Goal: Task Accomplishment & Management: Manage account settings

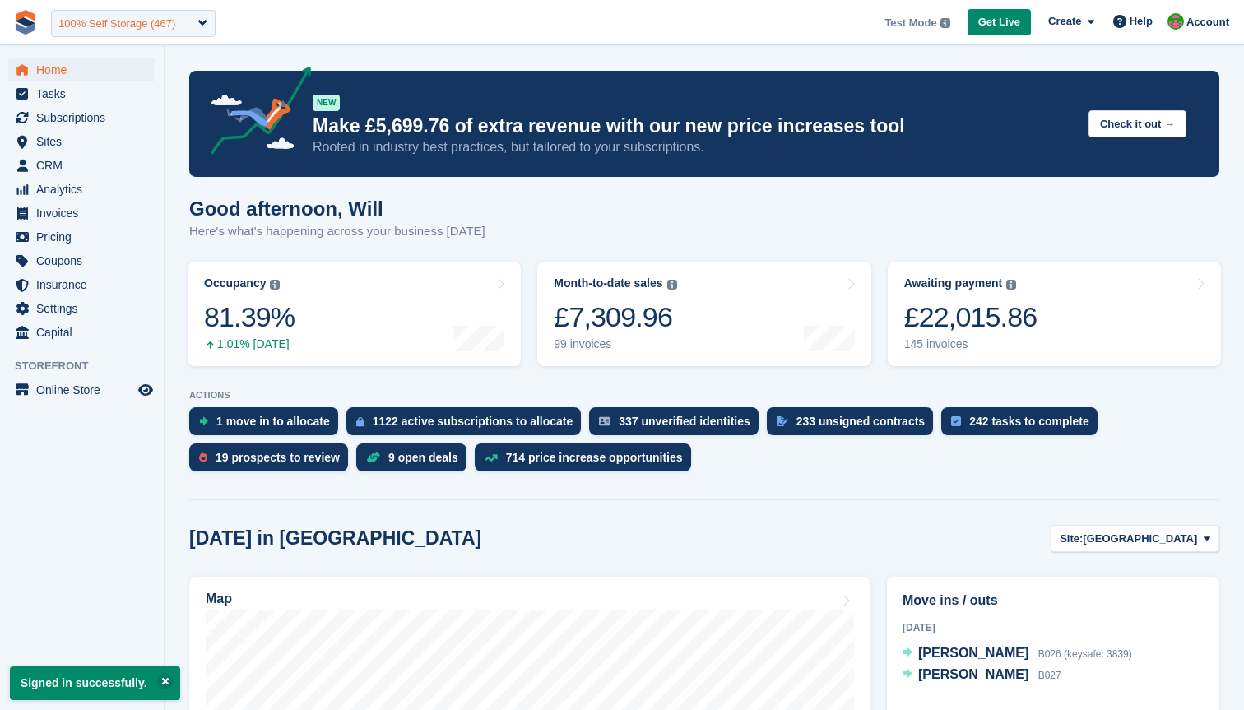
click at [87, 11] on div "100% Self Storage (467)" at bounding box center [133, 23] width 165 height 27
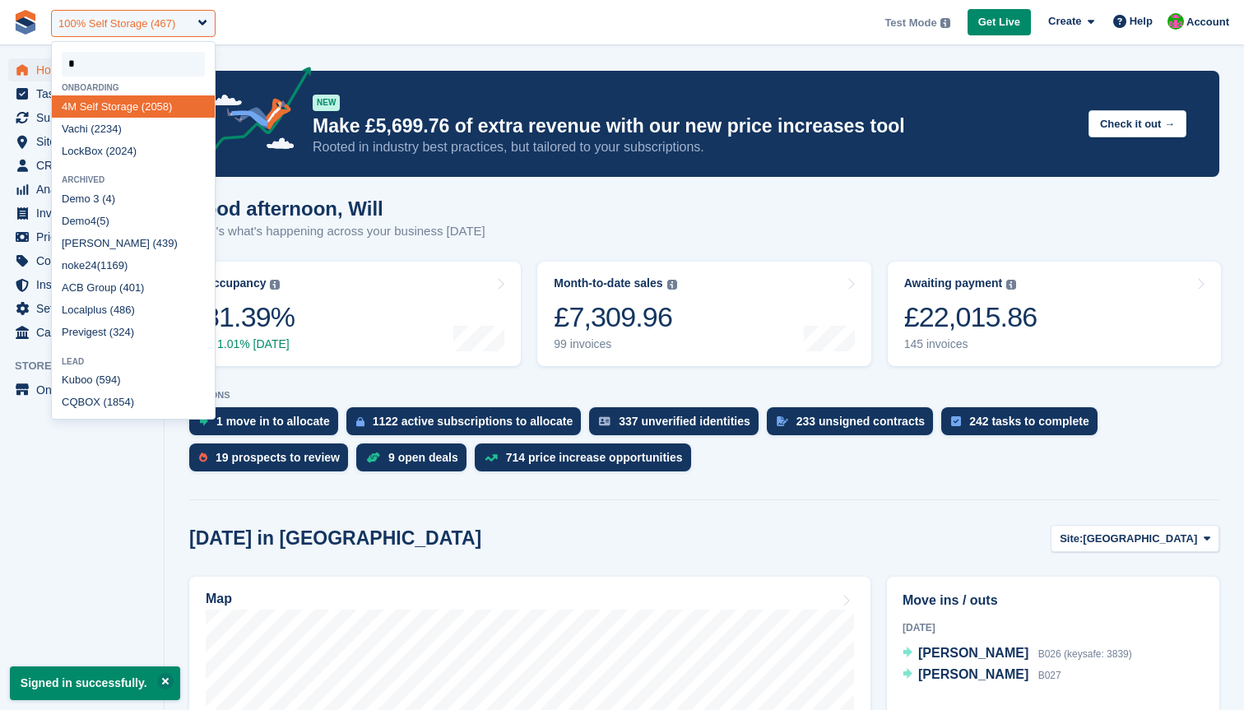
type input "**"
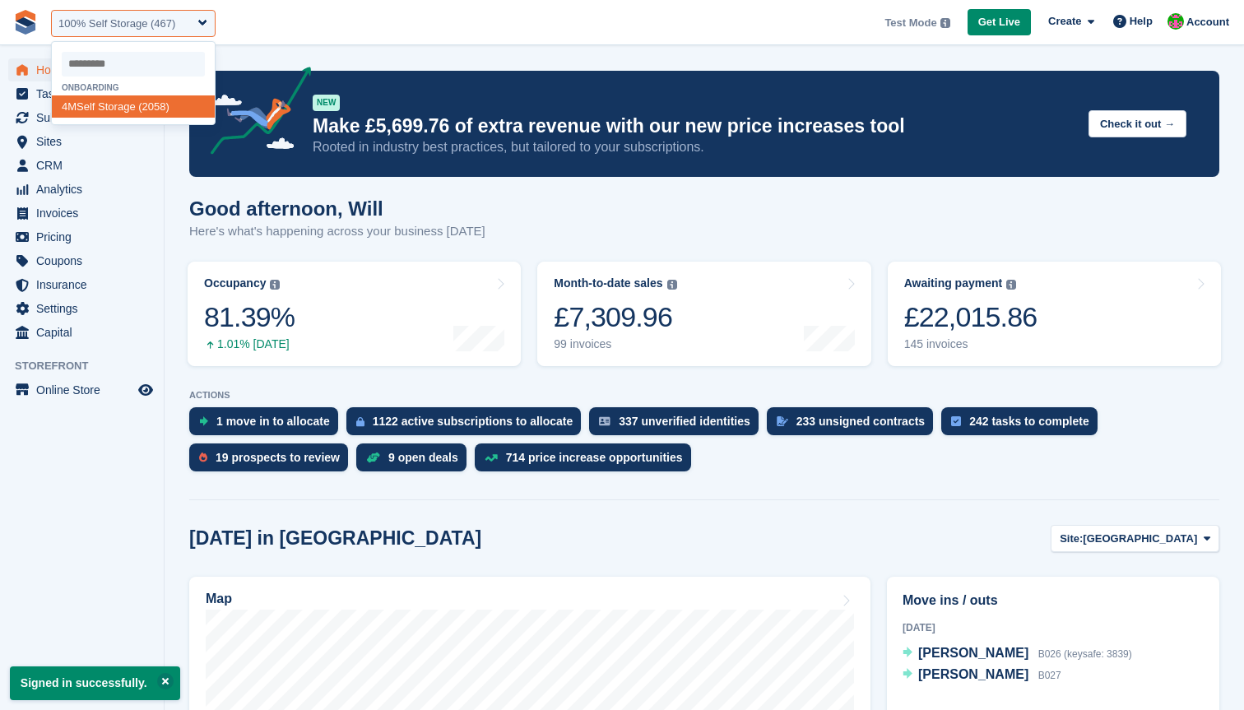
select select "****"
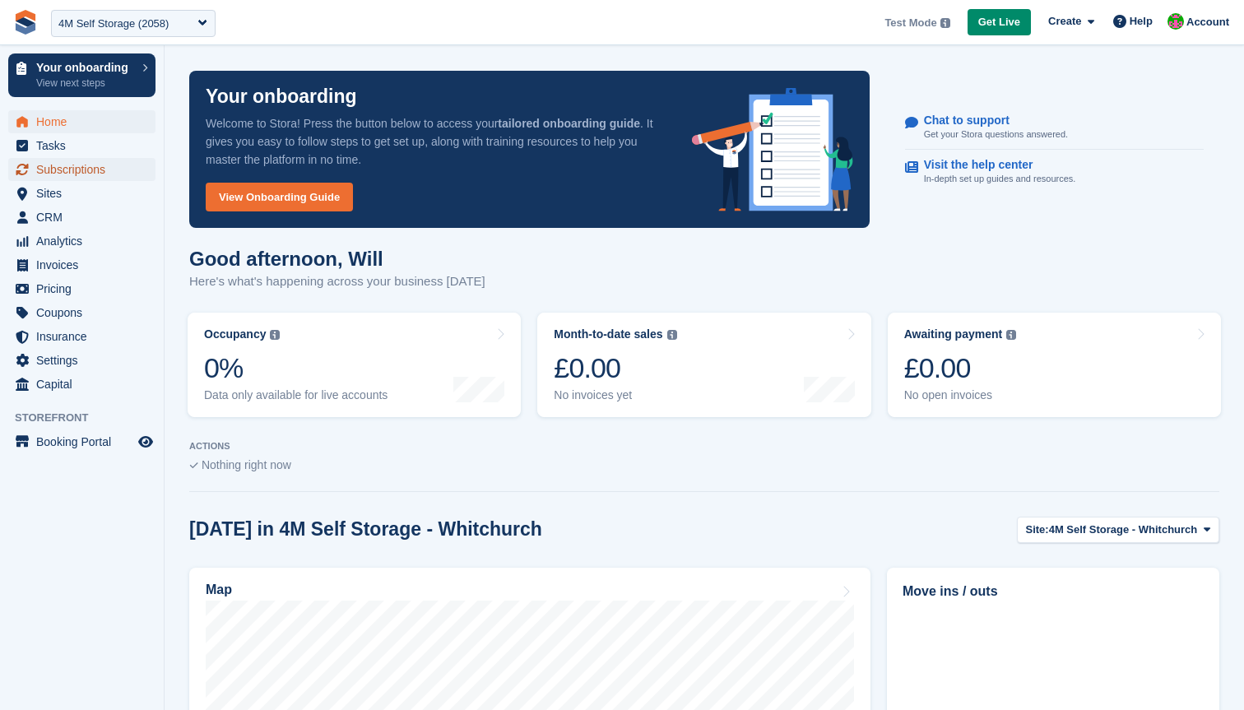
click at [85, 166] on span "Subscriptions" at bounding box center [85, 169] width 99 height 23
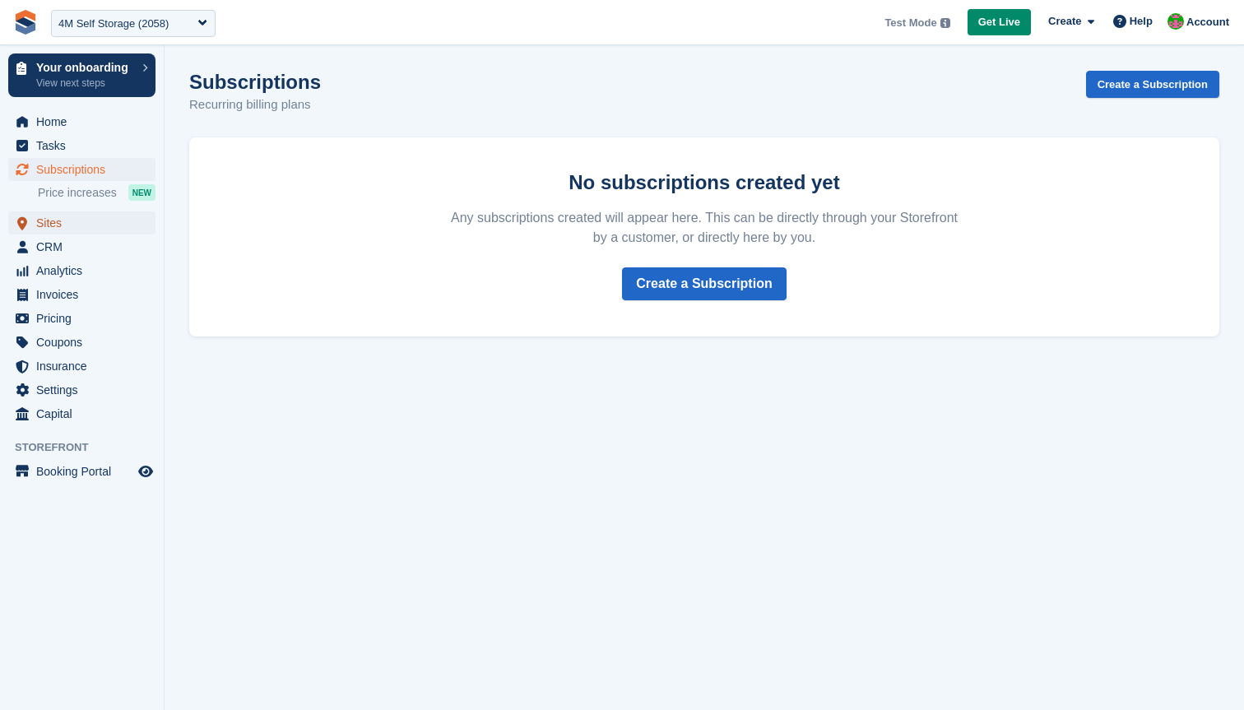
click at [78, 225] on span "Sites" at bounding box center [85, 222] width 99 height 23
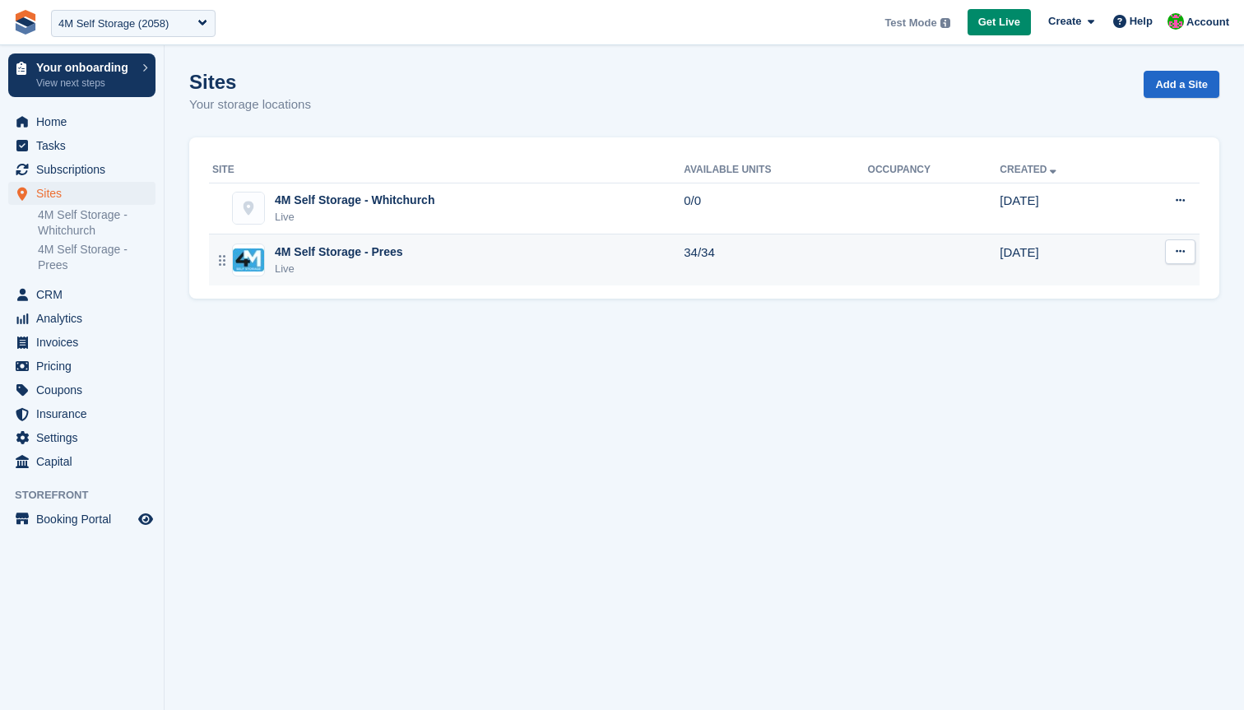
click at [476, 247] on div "4M Self Storage - Prees Live" at bounding box center [447, 261] width 471 height 34
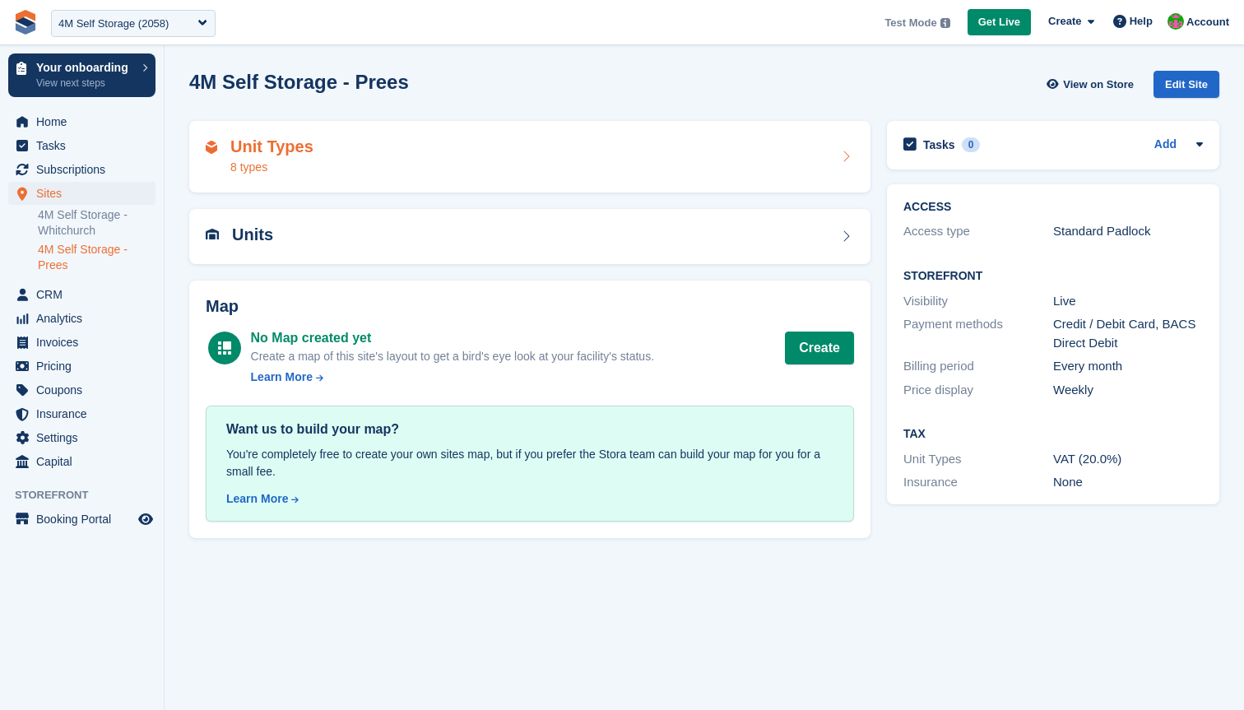
click at [503, 161] on div "Unit Types 8 types" at bounding box center [530, 156] width 648 height 39
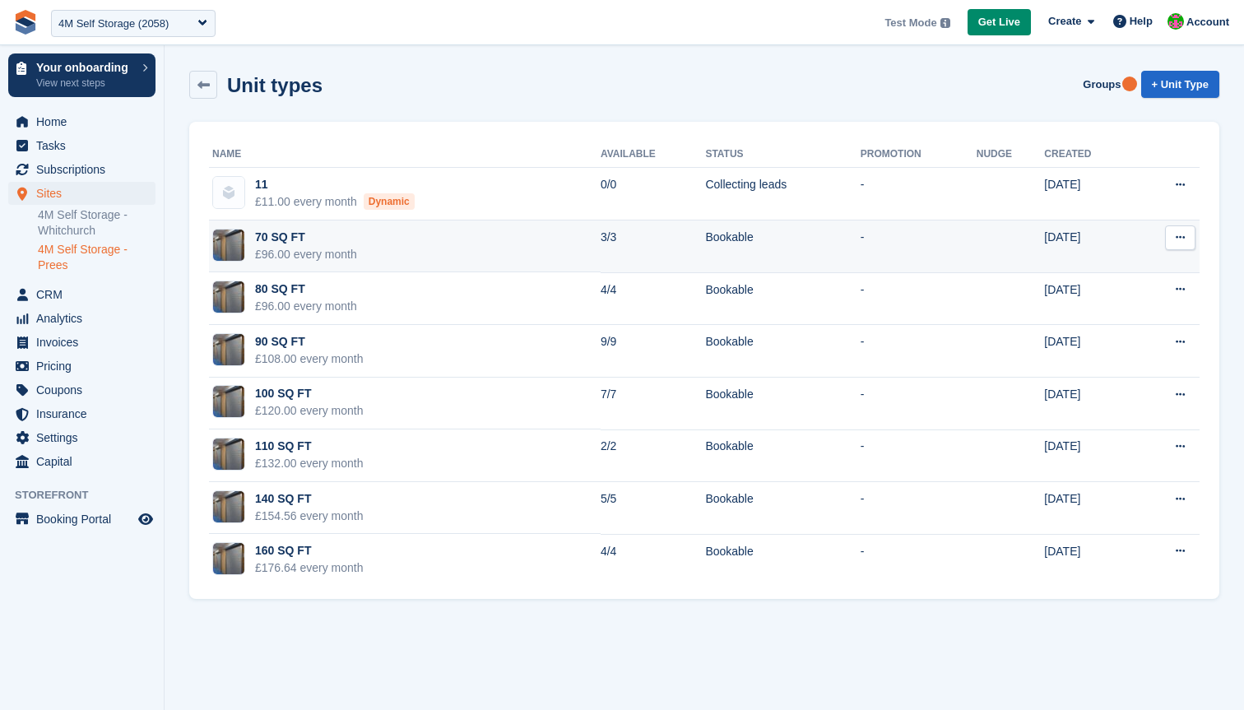
click at [475, 251] on td "70 SQ FT £96.00 every month" at bounding box center [405, 246] width 392 height 53
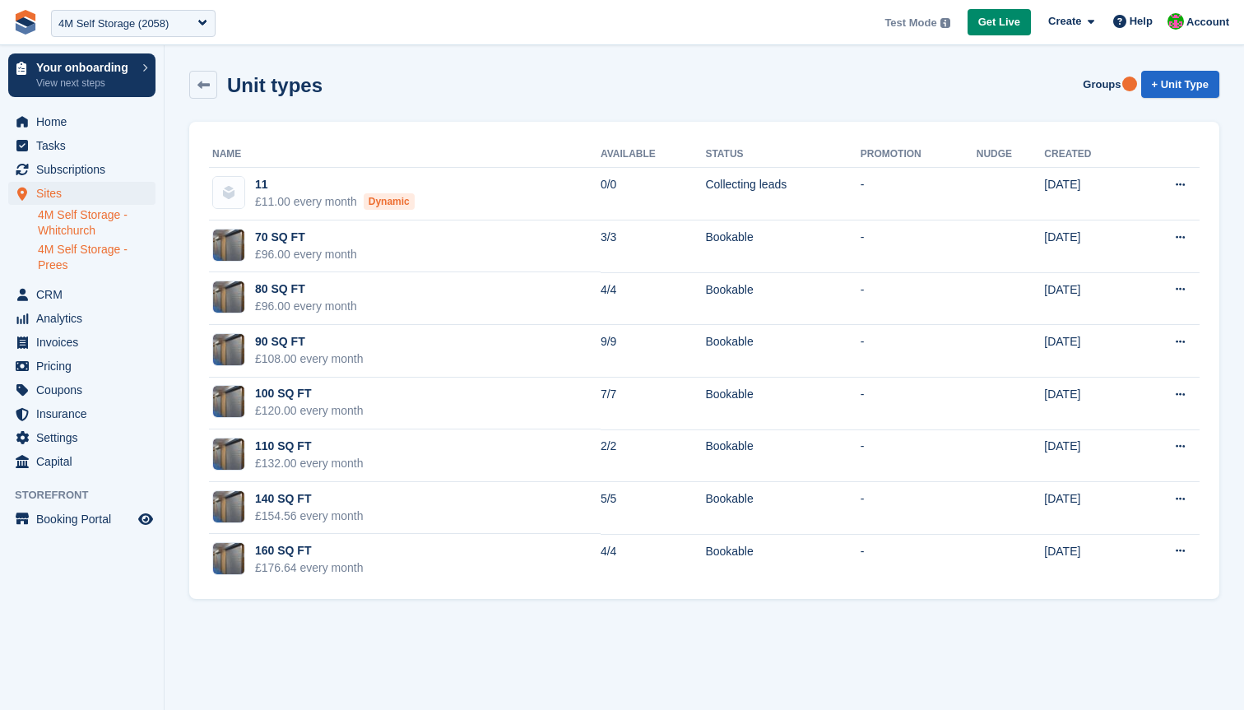
click at [88, 225] on link "4M Self Storage - Whitchurch" at bounding box center [97, 222] width 118 height 31
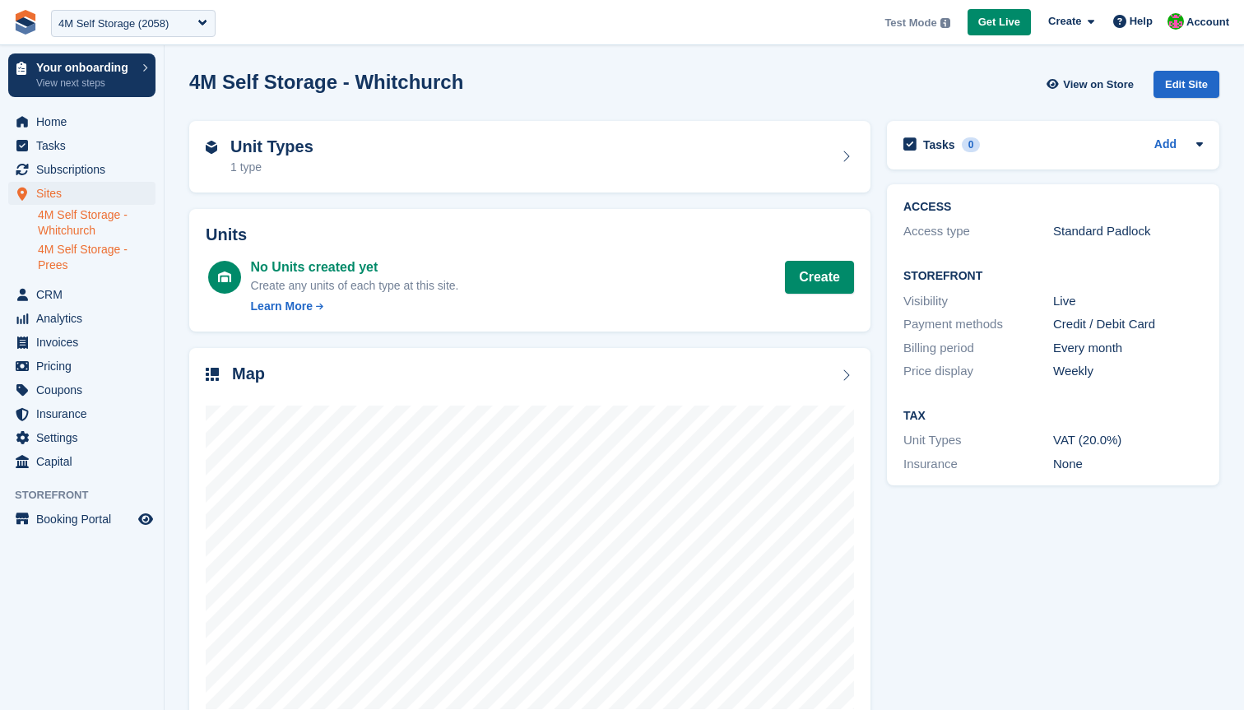
click at [97, 250] on link "4M Self Storage - Prees" at bounding box center [97, 257] width 118 height 31
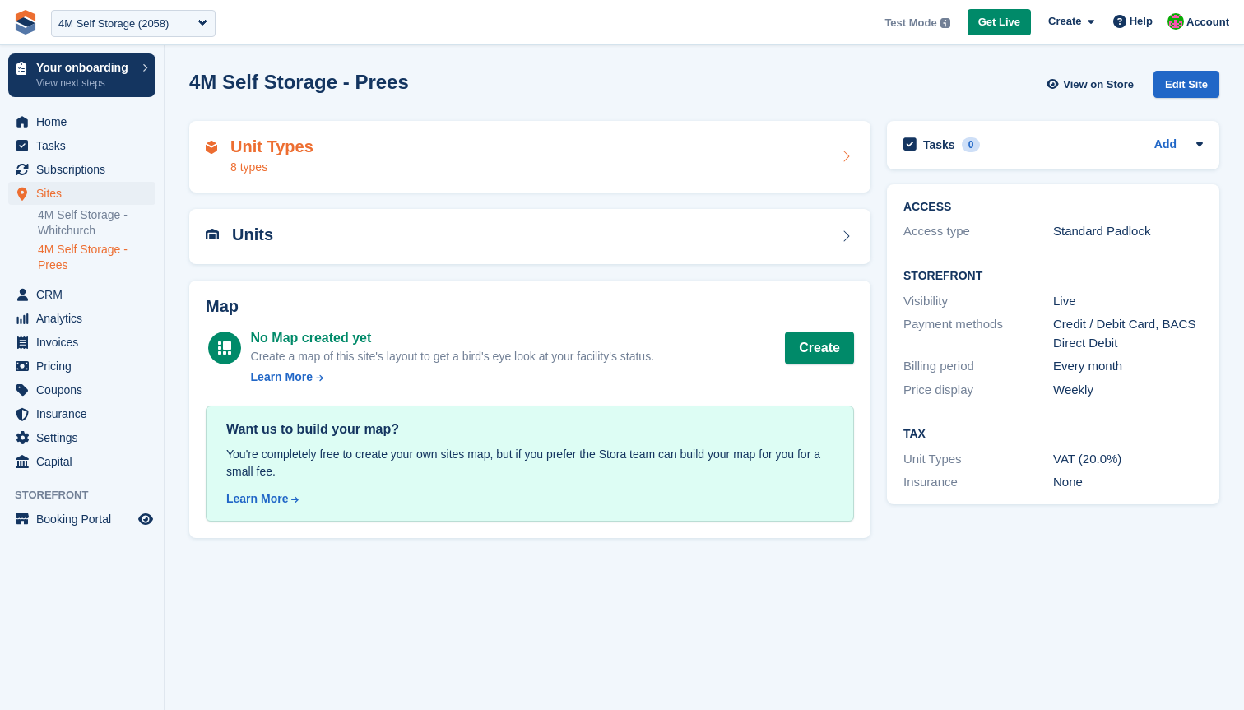
click at [786, 145] on div "Unit Types 8 types" at bounding box center [530, 156] width 648 height 39
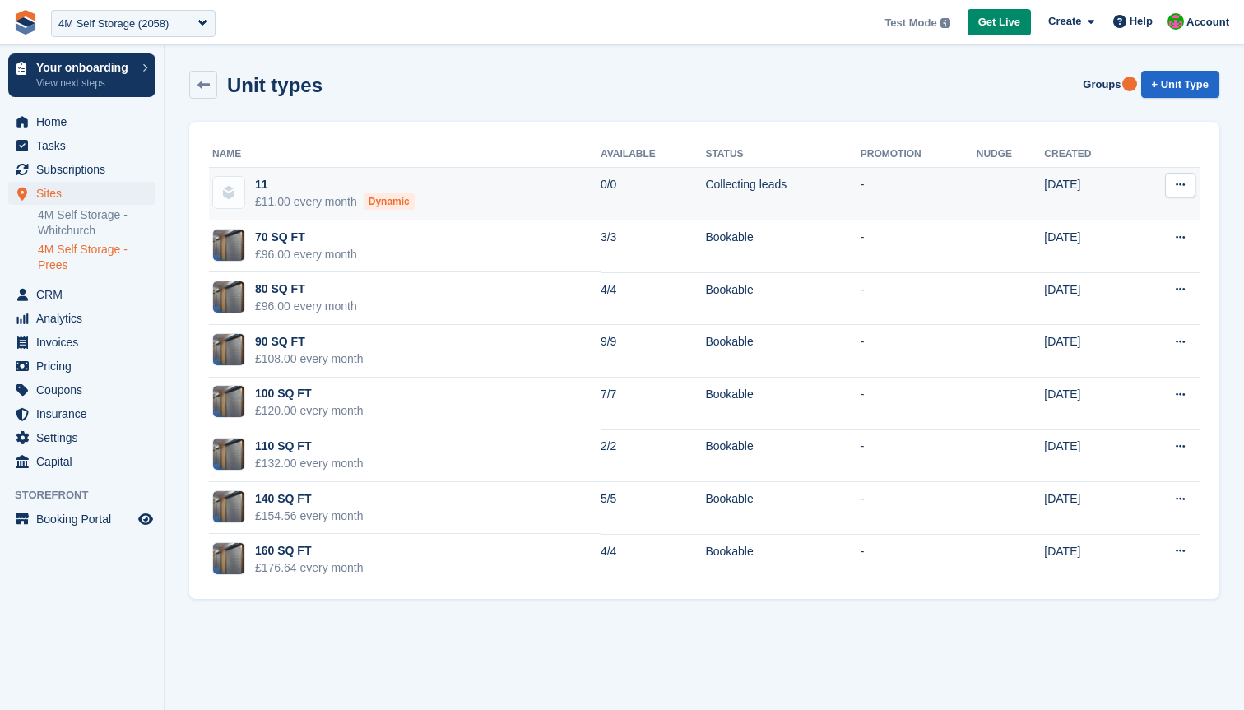
click at [772, 181] on td "Collecting leads" at bounding box center [782, 194] width 155 height 53
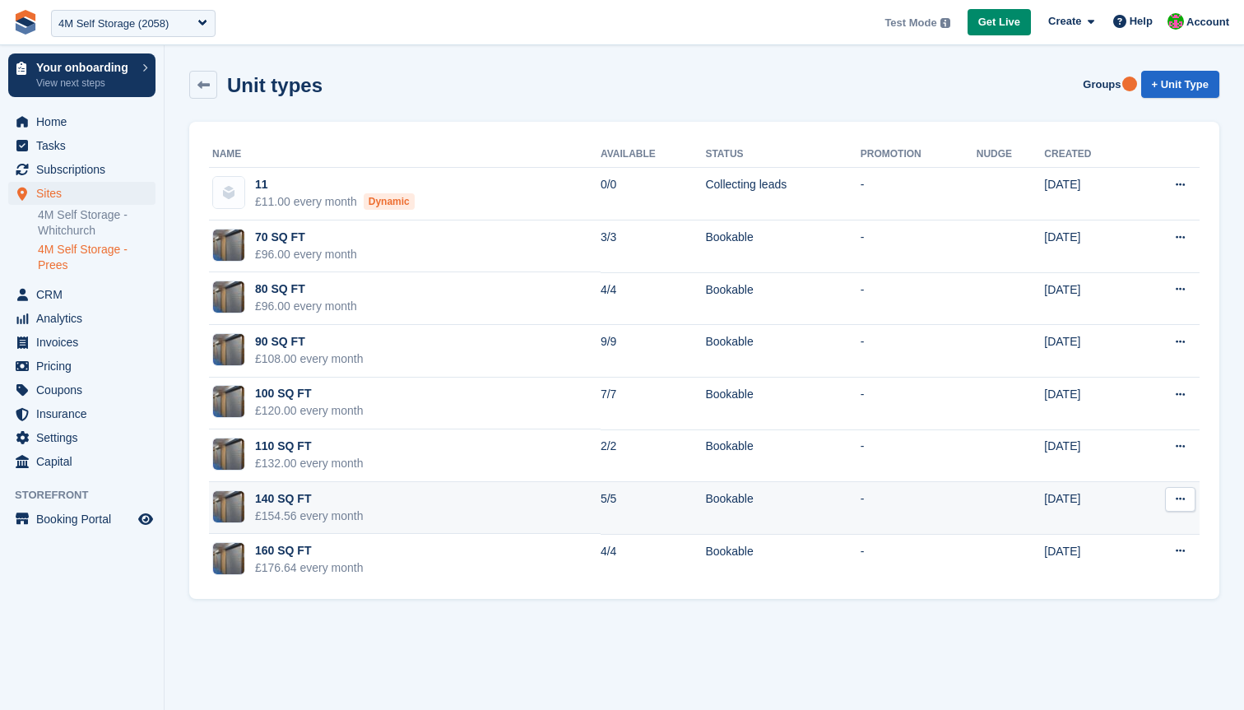
click at [1174, 495] on button at bounding box center [1180, 499] width 30 height 25
click at [1121, 531] on p "Edit unit type" at bounding box center [1116, 531] width 143 height 21
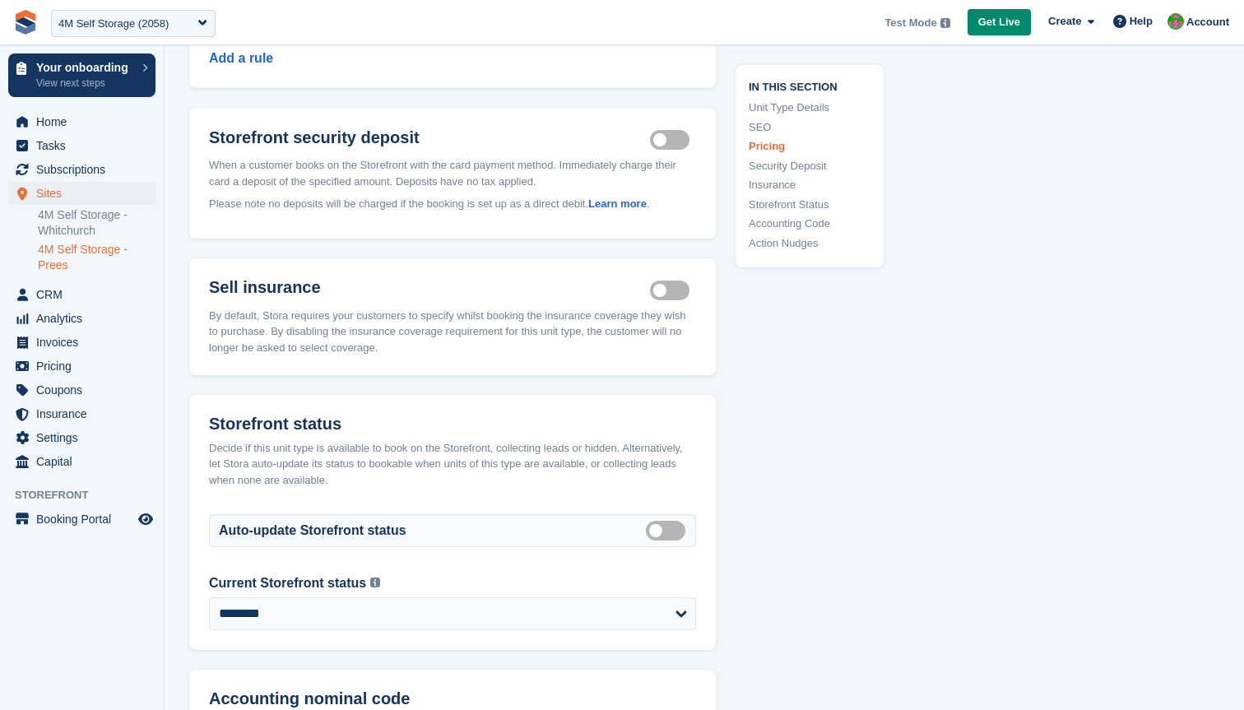
scroll to position [1996, 0]
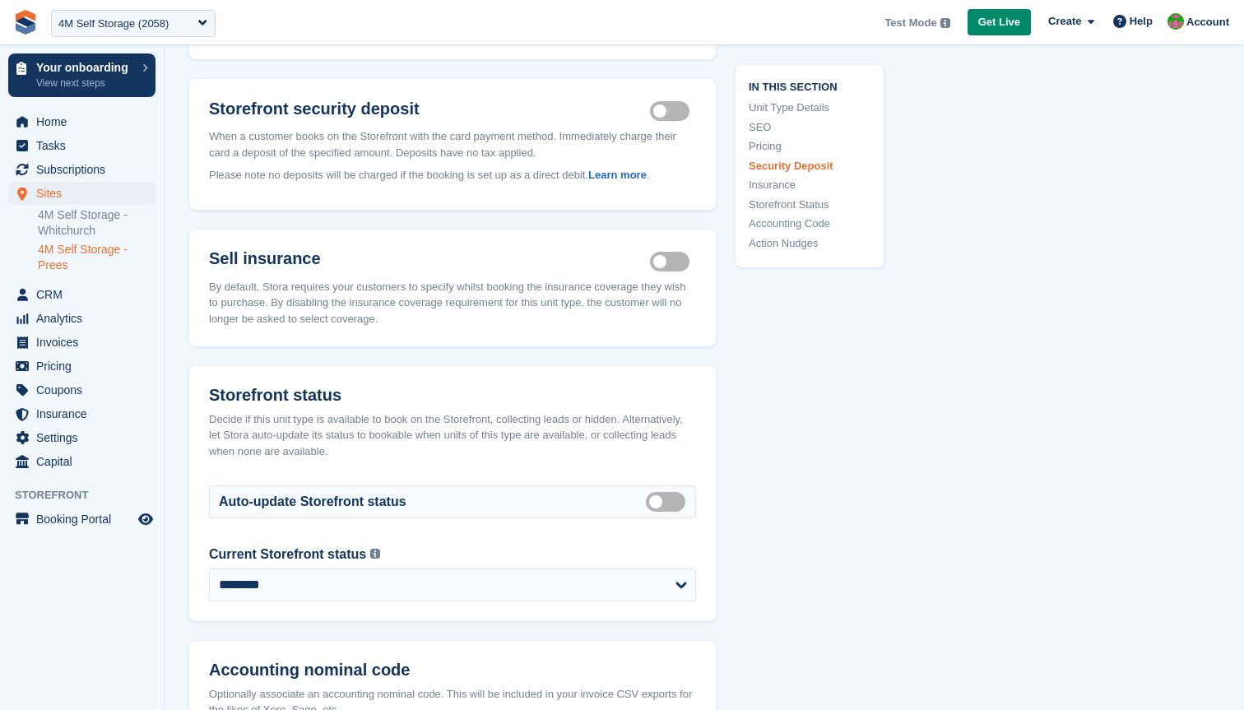
click at [669, 262] on label "Insurance coverage required" at bounding box center [673, 261] width 46 height 2
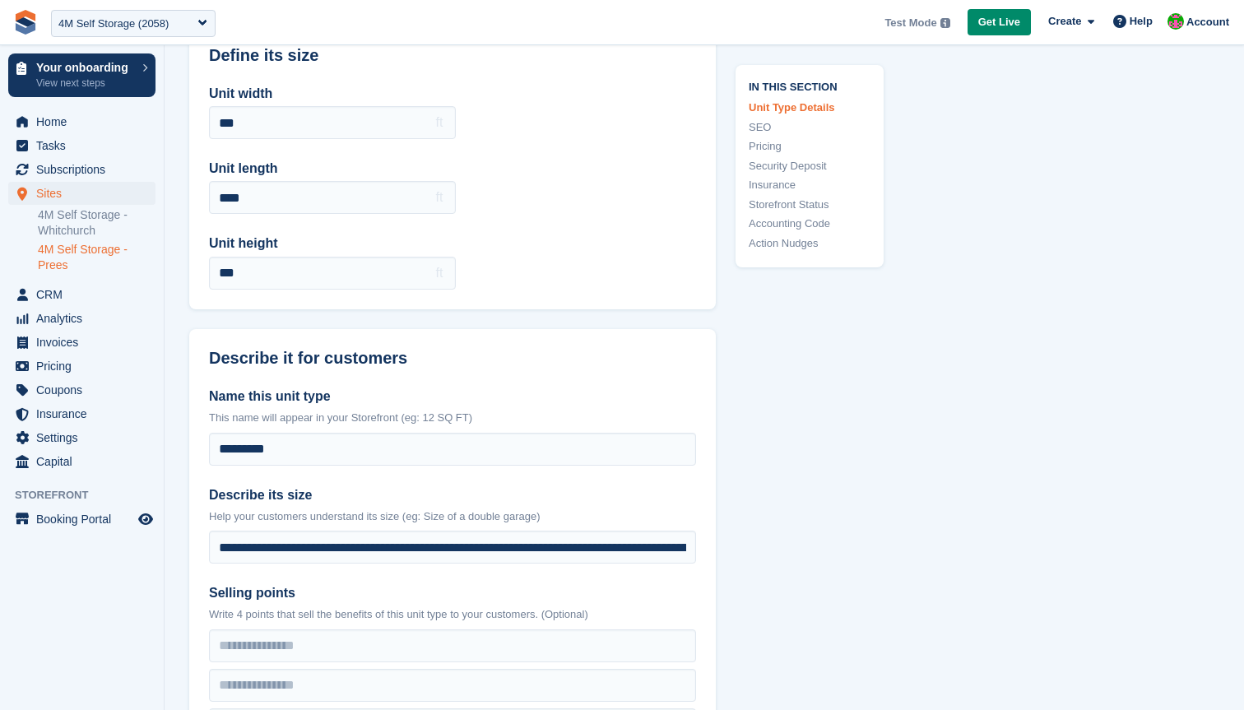
scroll to position [0, 0]
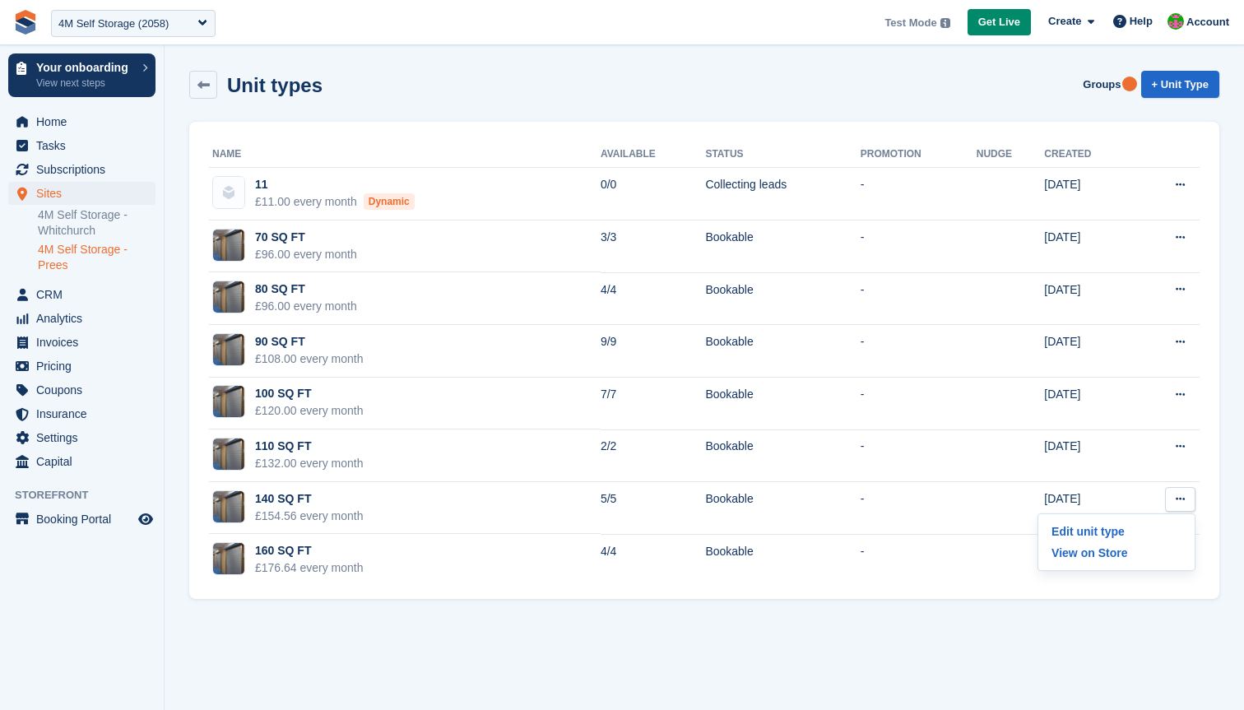
click at [887, 622] on section "Unit types Groups + Unit Type Name Available Status Promotion Nudge Created 11 …" at bounding box center [704, 355] width 1079 height 710
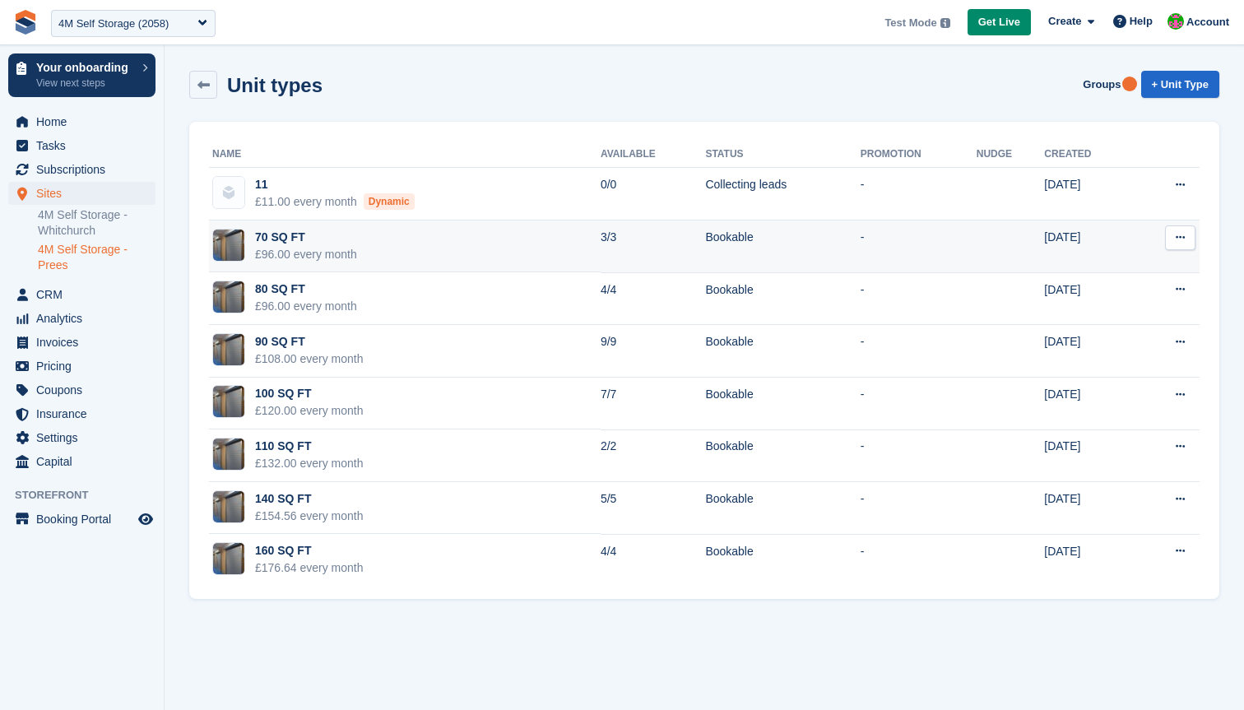
click at [573, 230] on td "70 SQ FT £96.00 every month" at bounding box center [405, 246] width 392 height 53
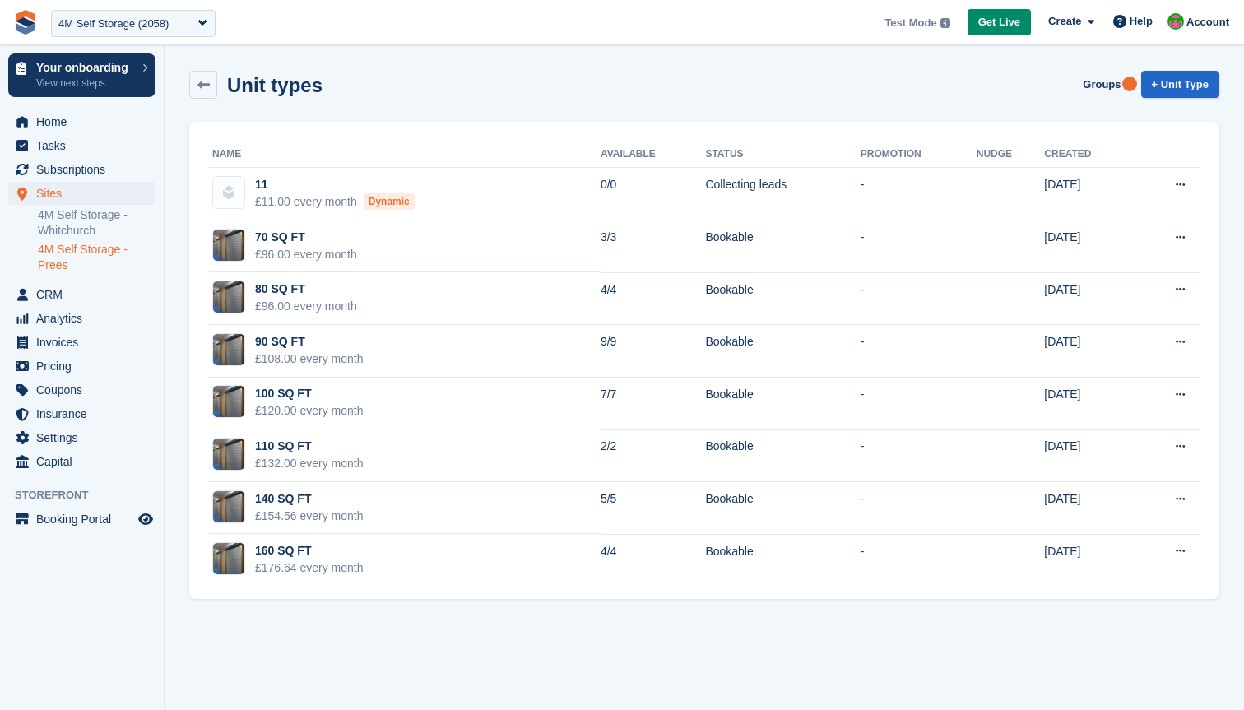
click at [38, 25] on link at bounding box center [26, 22] width 38 height 38
